Goal: Task Accomplishment & Management: Use online tool/utility

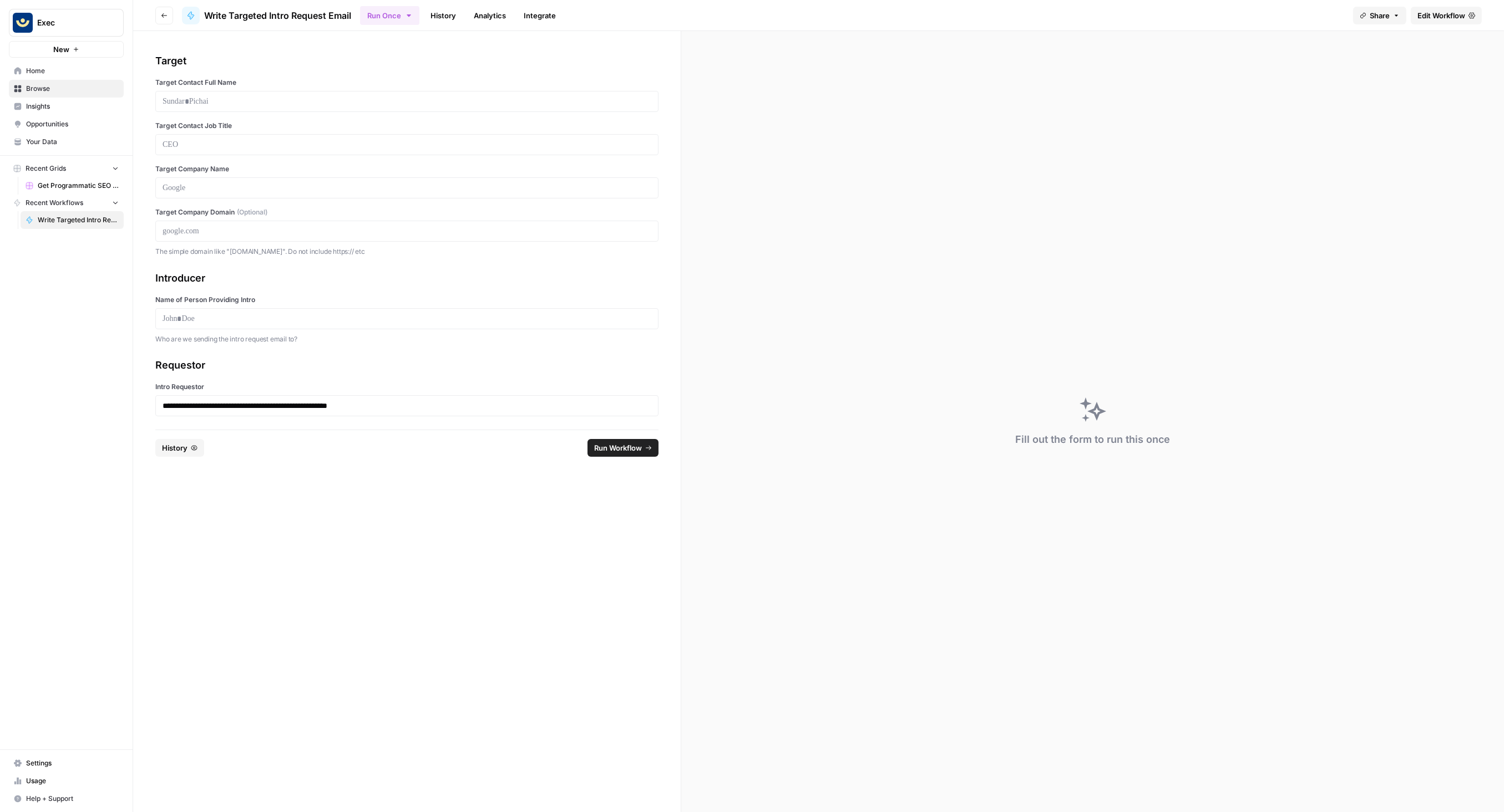
click at [54, 70] on span "Home" at bounding box center [72, 71] width 92 height 10
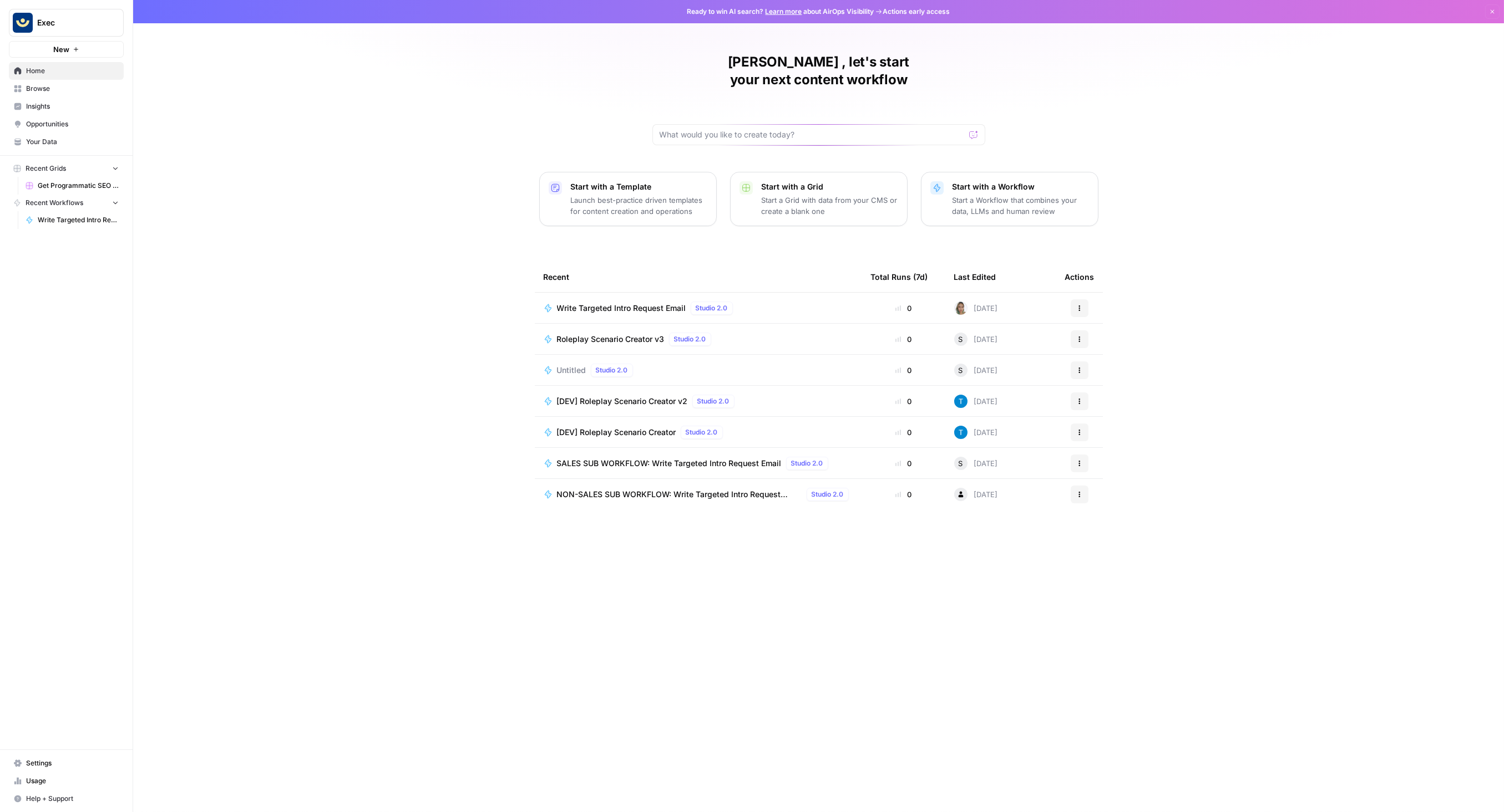
click at [596, 303] on span "Write Targeted Intro Request Email" at bounding box center [621, 308] width 129 height 11
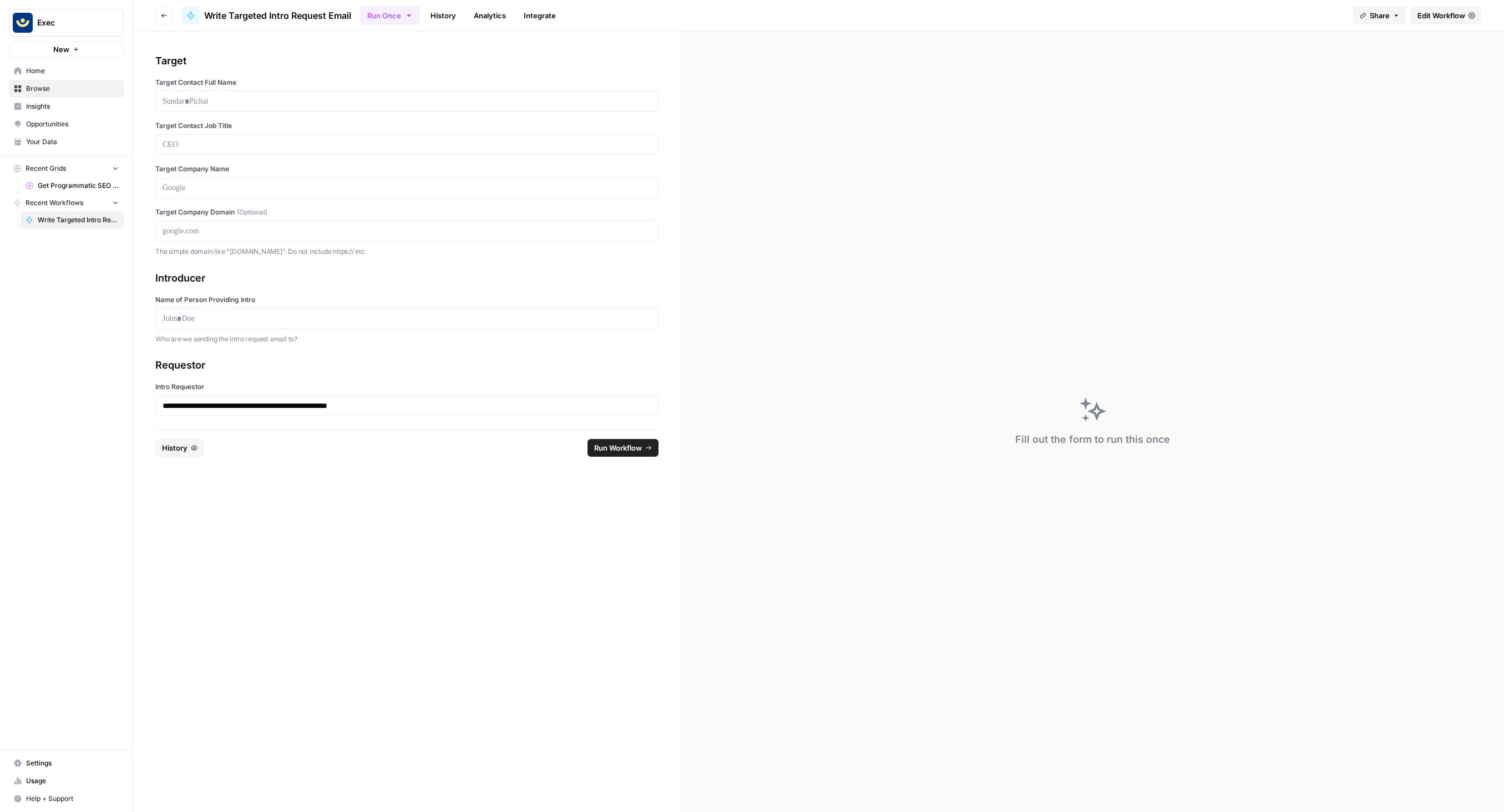
drag, startPoint x: 355, startPoint y: 17, endPoint x: 207, endPoint y: 14, distance: 148.0
click at [207, 14] on header "Go back Write Targeted Intro Request Email Run Once History Analytics Integrate…" at bounding box center [819, 15] width 1371 height 31
copy span "Write Targeted Intro Request Email"
click at [394, 10] on button "Run Once" at bounding box center [390, 15] width 59 height 19
click at [411, 75] on span "Run Batch" at bounding box center [459, 74] width 128 height 11
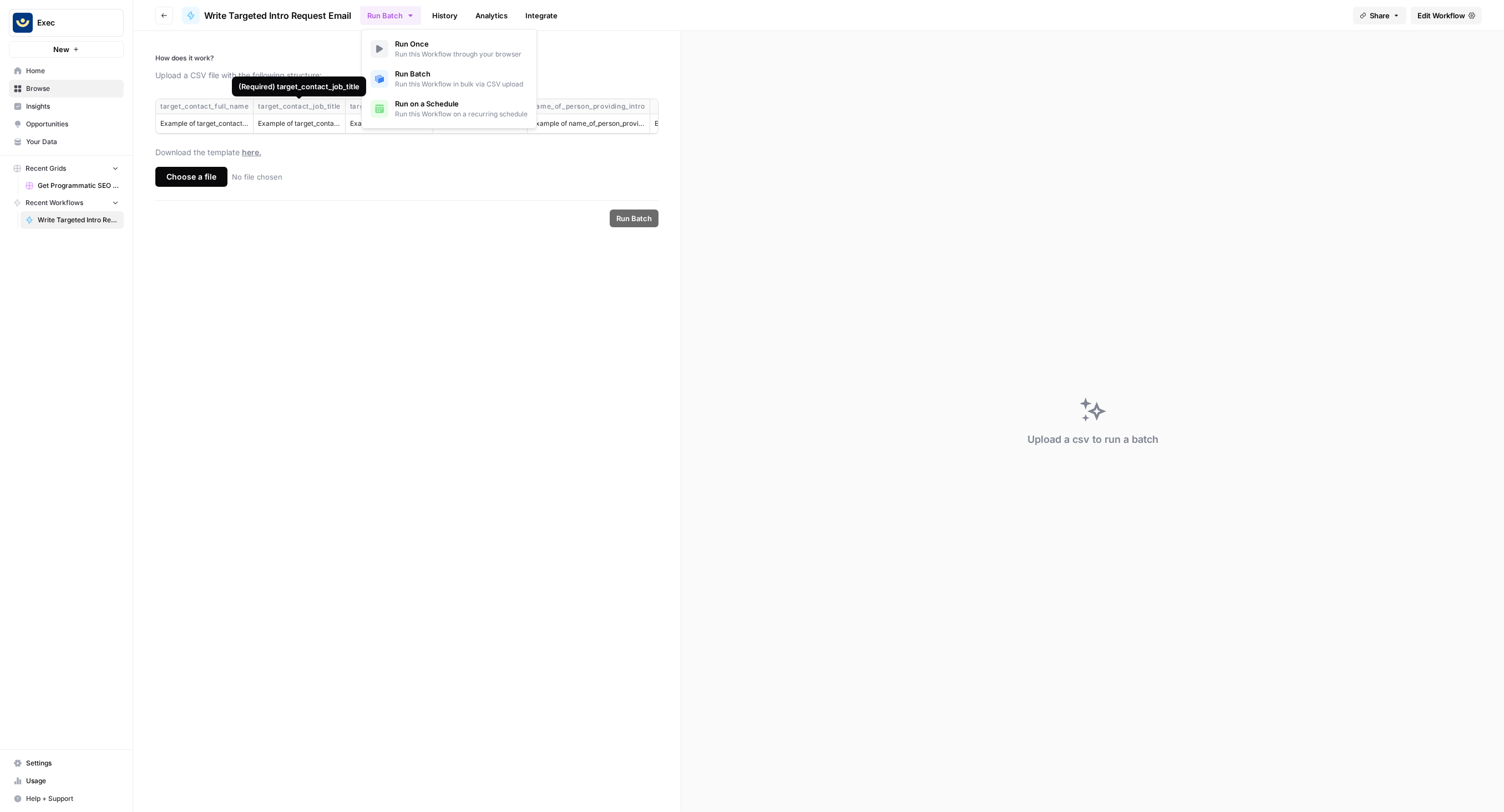
click at [211, 112] on th "target_contact_full_name" at bounding box center [204, 107] width 97 height 15
copy div "target_contact_full_name"
click at [329, 104] on div "target_contact_job_title" at bounding box center [299, 106] width 82 height 10
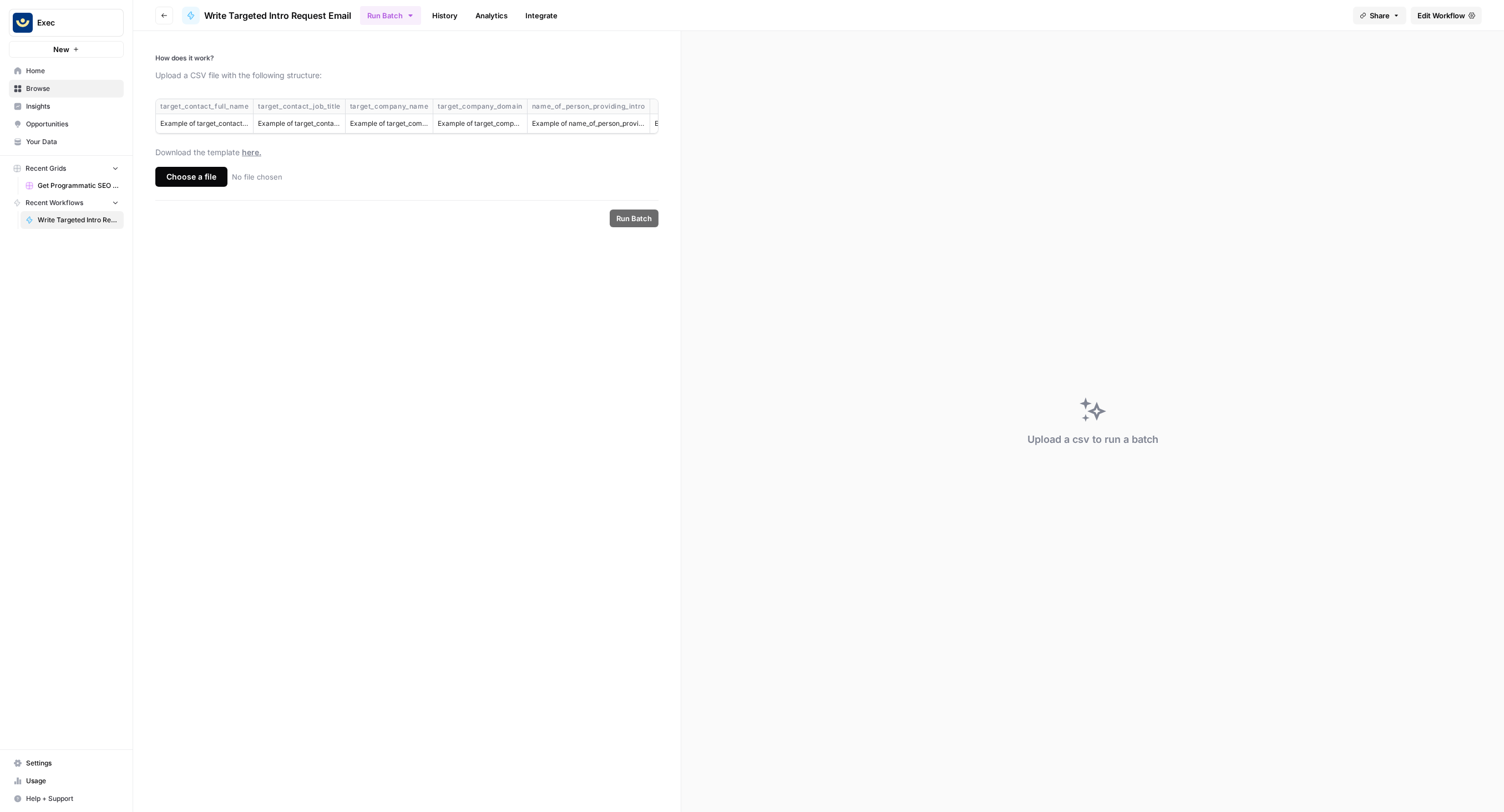
copy div "target_contact_job_title"
click at [418, 110] on div "target_company_name" at bounding box center [389, 106] width 78 height 10
click at [418, 111] on div "target_company_name" at bounding box center [389, 106] width 78 height 10
copy div "target_company_name"
click at [485, 107] on div "target_company_domain" at bounding box center [480, 106] width 85 height 10
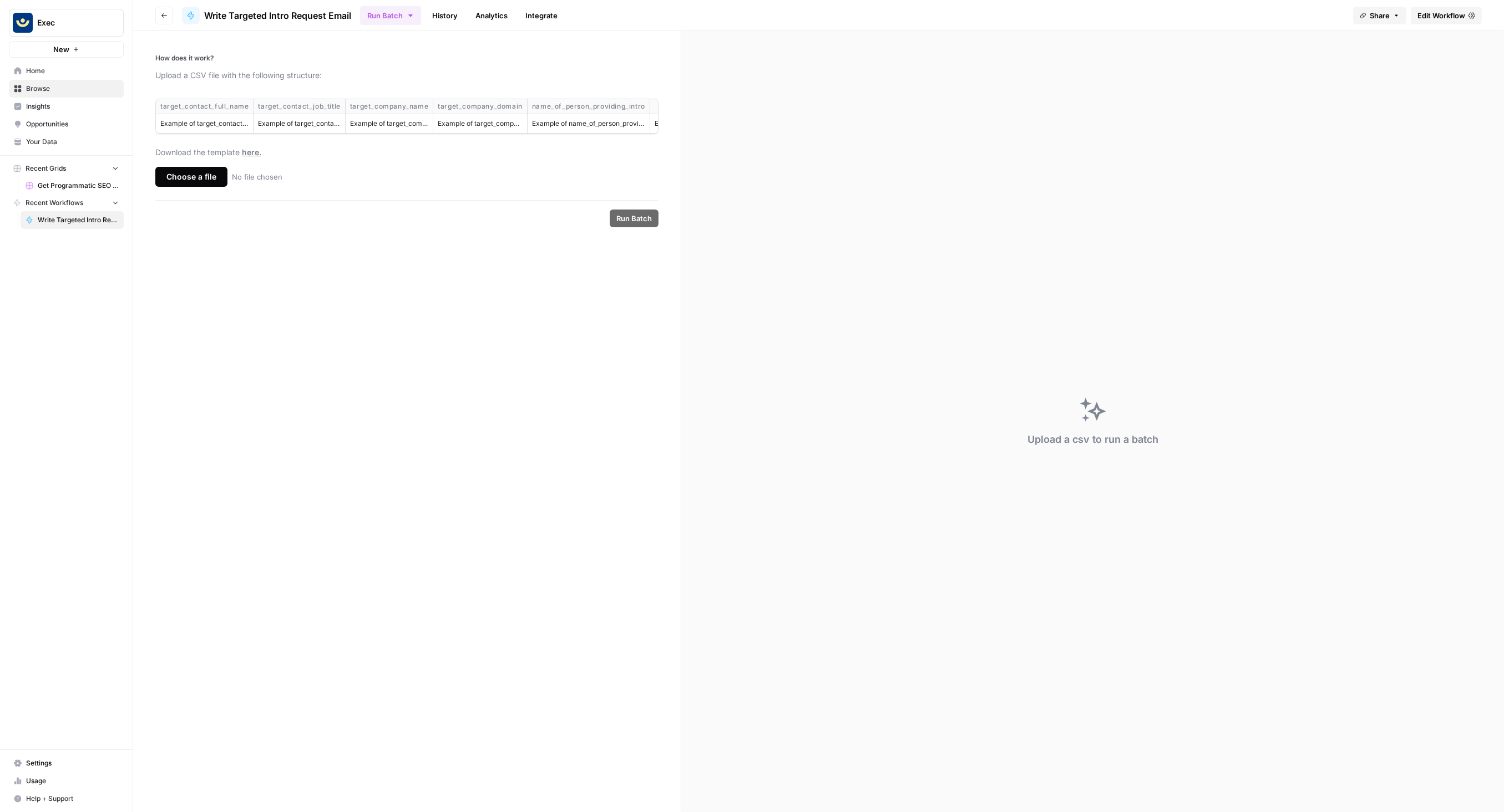
click at [485, 107] on div "target_company_domain" at bounding box center [480, 106] width 85 height 10
copy div "target_company_domain"
click at [602, 100] on th "name_of_person_providing_intro" at bounding box center [588, 107] width 123 height 15
copy div "name_of_person_providing_intro"
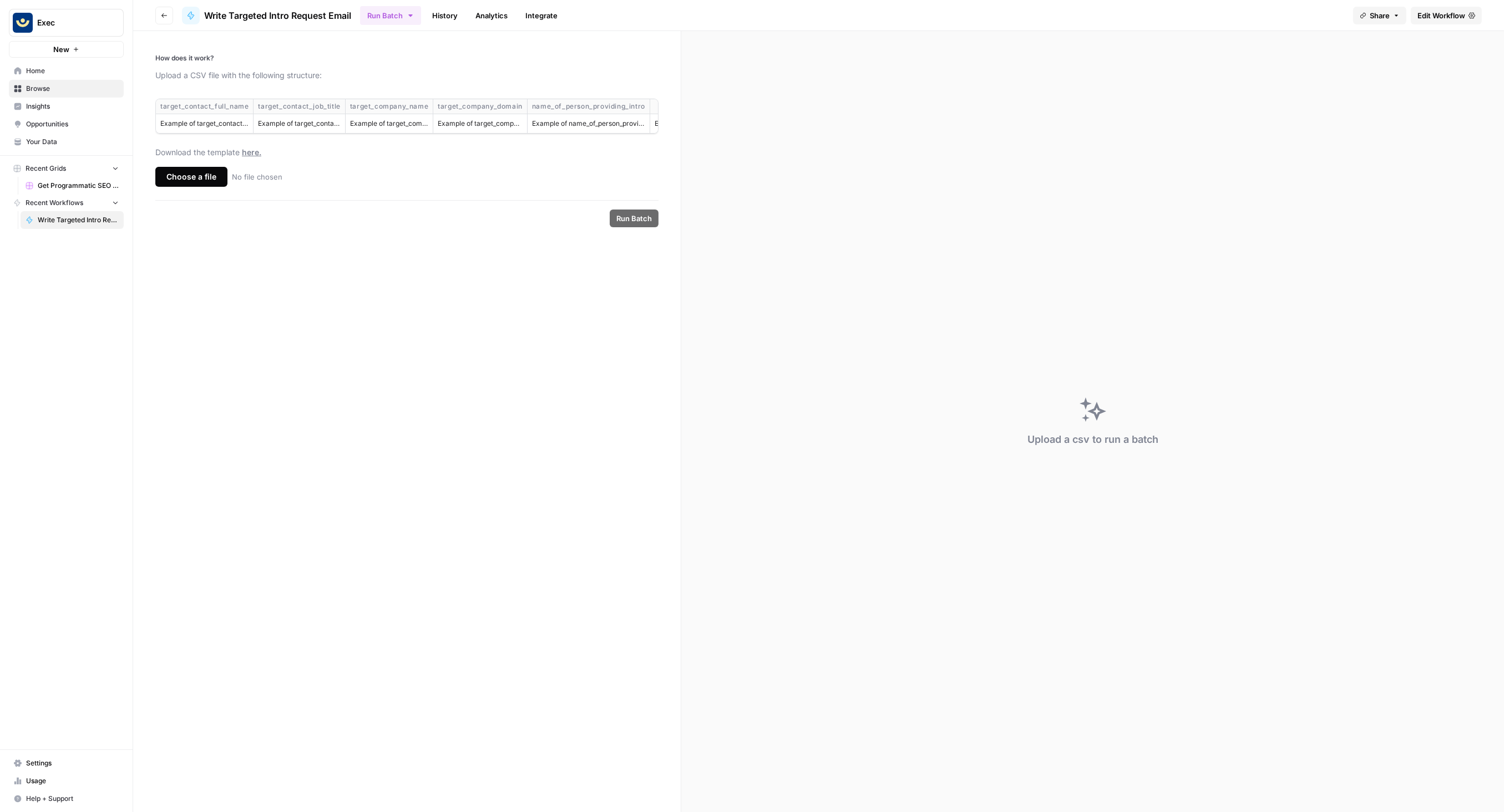
scroll to position [0, 74]
click at [614, 106] on div "intro_requestor" at bounding box center [617, 106] width 74 height 10
copy div "intro_requestor"
